Goal: Entertainment & Leisure: Consume media (video, audio)

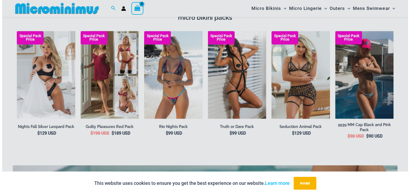
scroll to position [934, 0]
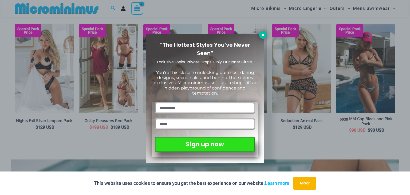
click at [265, 38] on button at bounding box center [262, 34] width 7 height 7
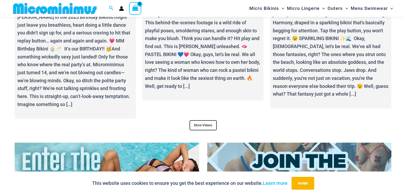
scroll to position [2078, 0]
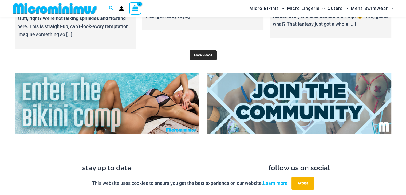
click at [203, 50] on link "More Videos" at bounding box center [202, 55] width 27 height 10
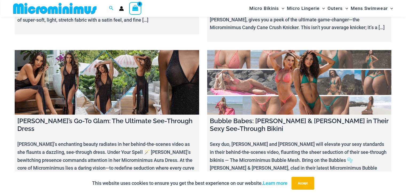
scroll to position [2823, 0]
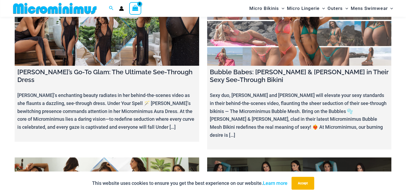
click at [257, 157] on link at bounding box center [299, 189] width 184 height 65
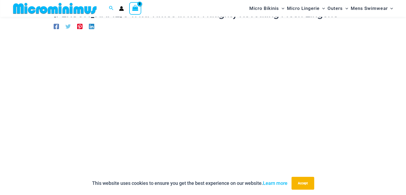
scroll to position [76, 0]
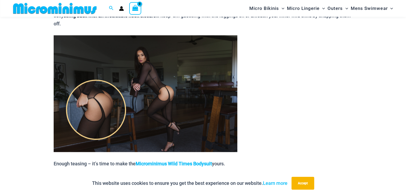
scroll to position [369, 0]
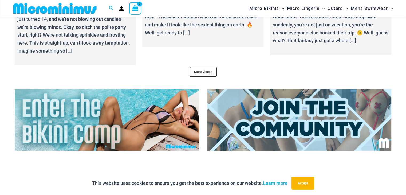
scroll to position [2062, 0]
click at [204, 68] on link "More Videos" at bounding box center [202, 71] width 27 height 10
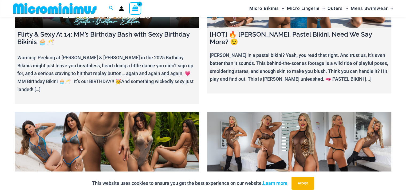
scroll to position [129, 0]
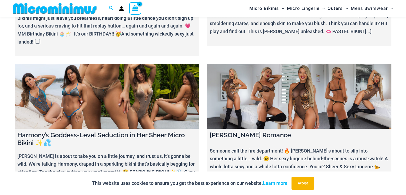
click at [289, 99] on link at bounding box center [299, 96] width 184 height 65
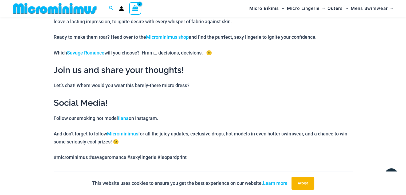
scroll to position [583, 0]
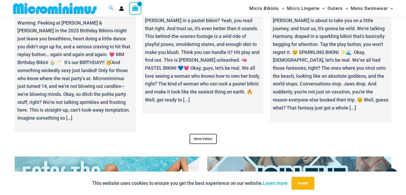
scroll to position [1996, 0]
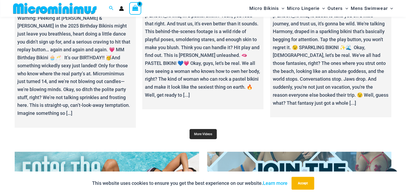
click at [208, 129] on link "More Videos" at bounding box center [202, 134] width 27 height 10
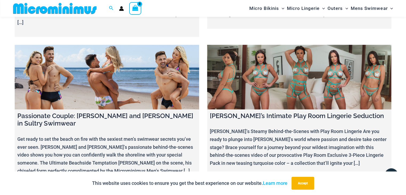
scroll to position [3545, 0]
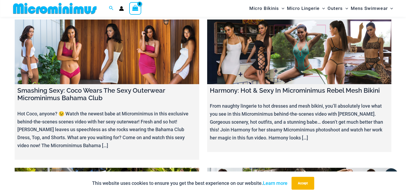
scroll to position [6077, 0]
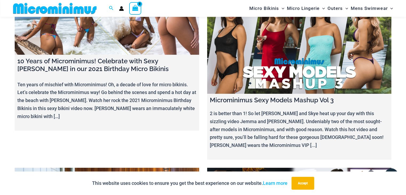
scroll to position [5925, 0]
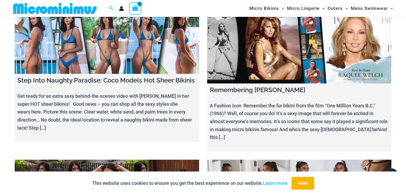
scroll to position [5335, 0]
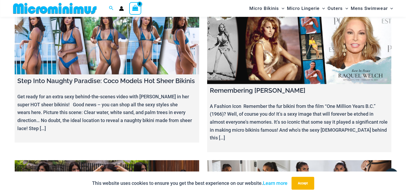
click at [124, 160] on link at bounding box center [107, 192] width 184 height 65
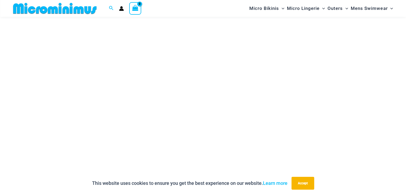
scroll to position [76, 0]
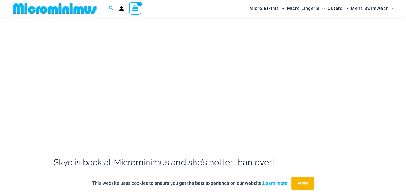
scroll to position [102, 0]
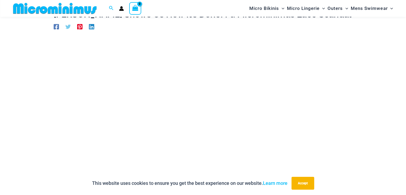
scroll to position [76, 0]
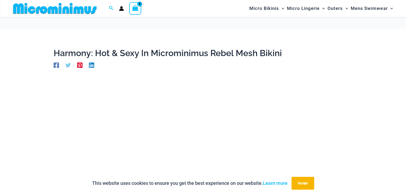
scroll to position [76, 0]
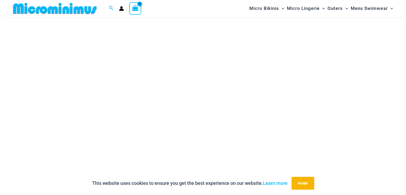
scroll to position [76, 0]
